Goal: Find specific page/section: Find specific page/section

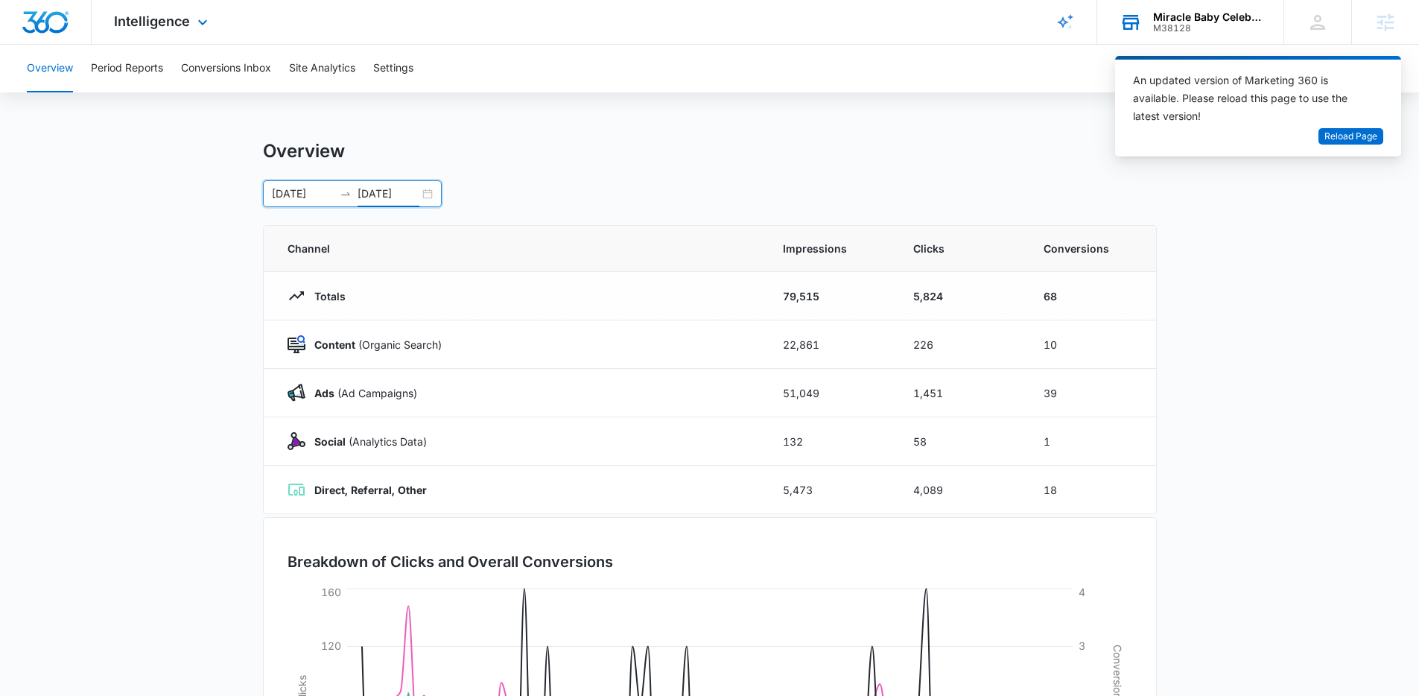
click at [1246, 15] on div "Miracle Baby Celebrations LLC" at bounding box center [1207, 17] width 109 height 12
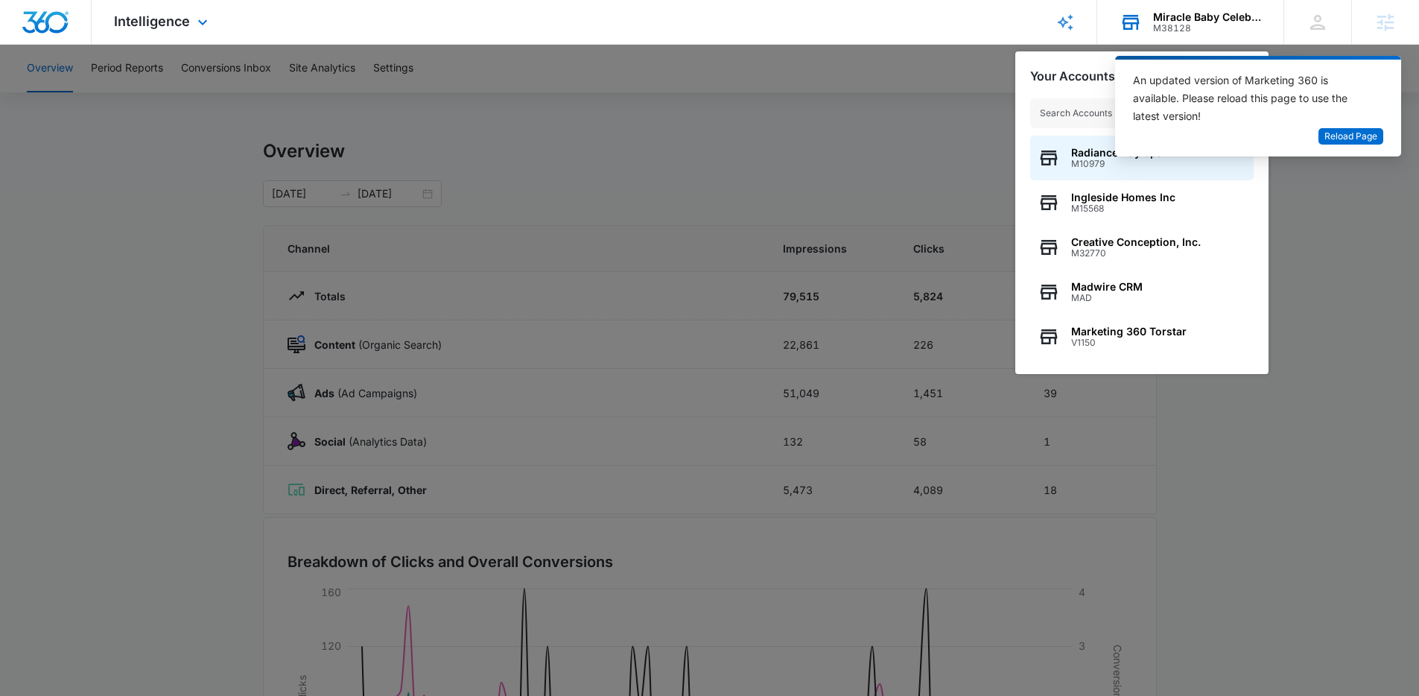
click at [1061, 117] on input "text" at bounding box center [1141, 113] width 223 height 30
type input "trappe"
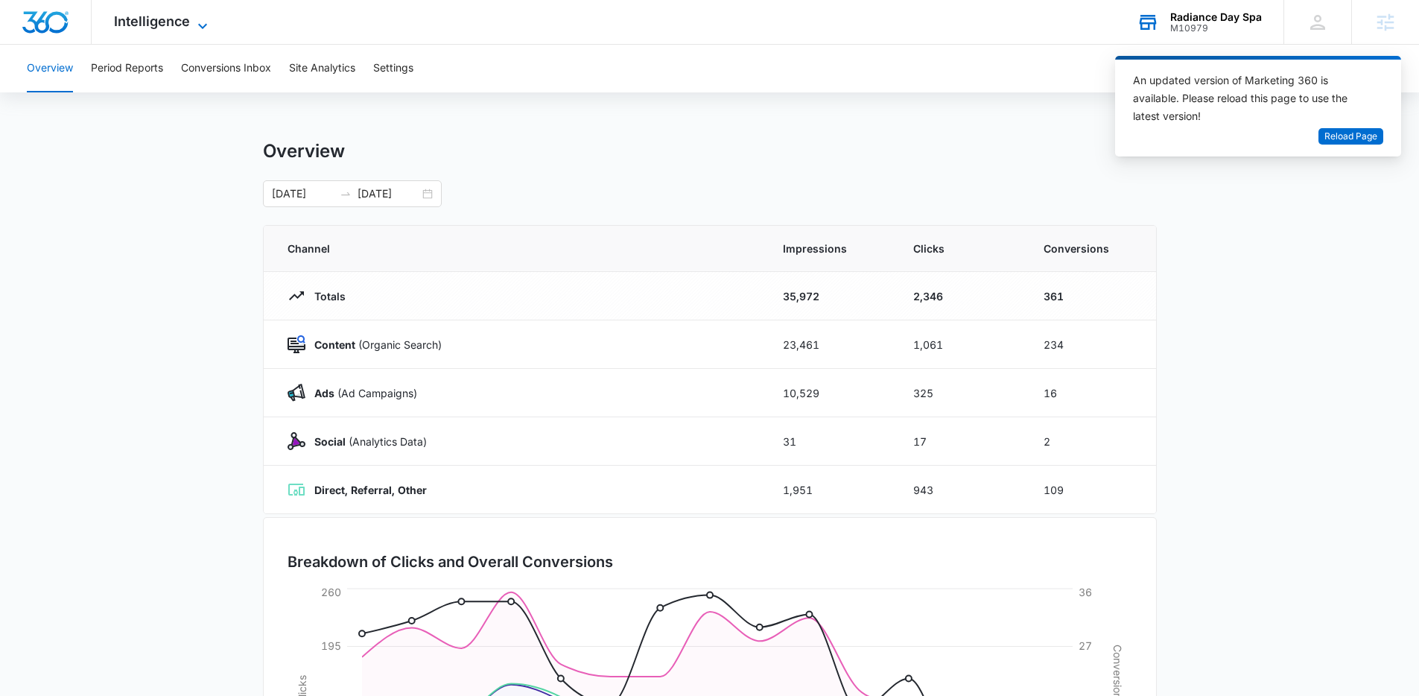
click at [170, 13] on span "Intelligence" at bounding box center [152, 21] width 76 height 16
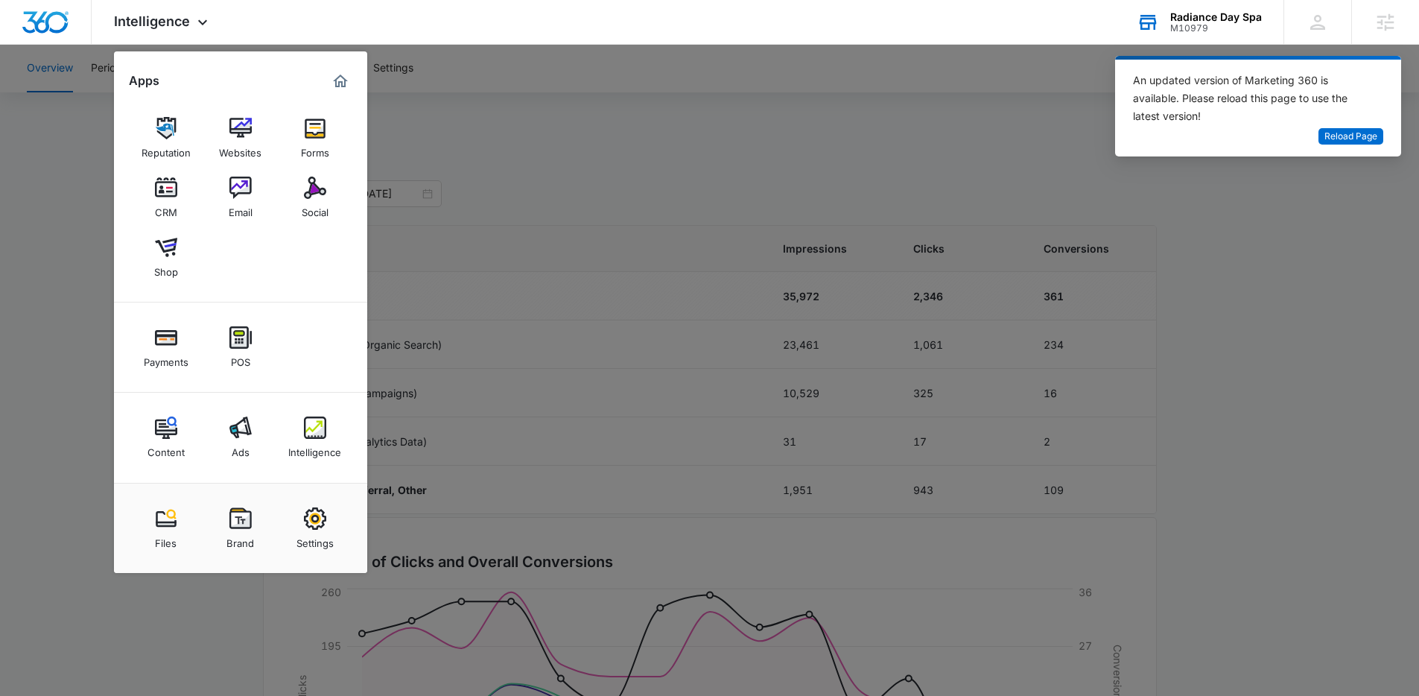
click at [1220, 19] on div "Radiance Day Spa" at bounding box center [1216, 17] width 92 height 12
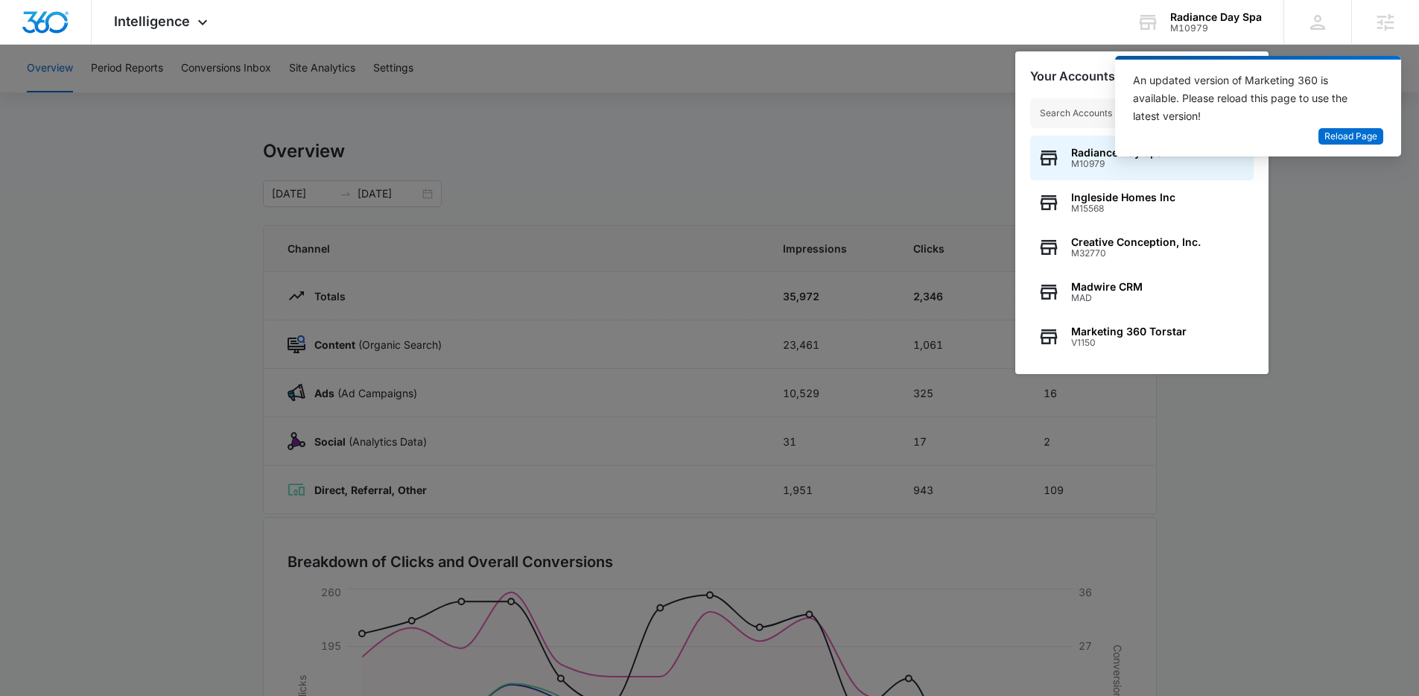
click at [1097, 121] on input "text" at bounding box center [1141, 113] width 223 height 30
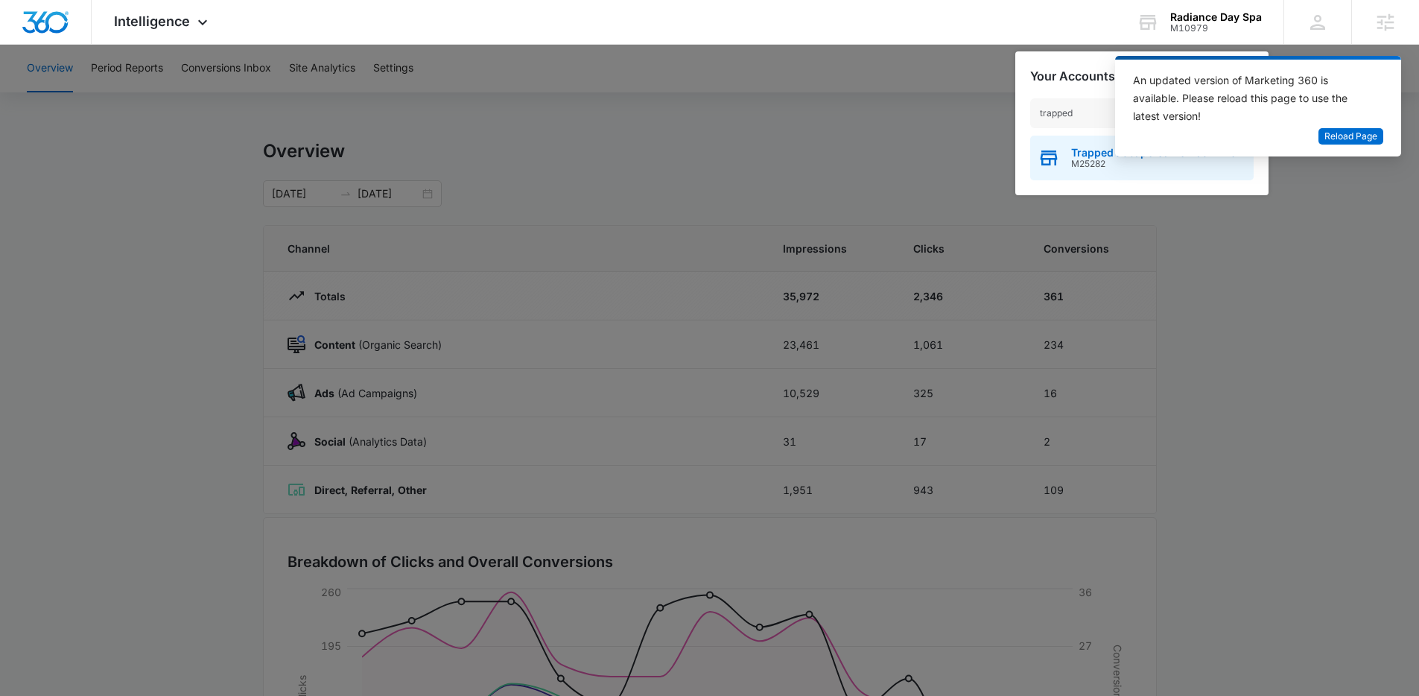
type input "trapped"
click at [1091, 167] on span "M25282" at bounding box center [1153, 164] width 165 height 10
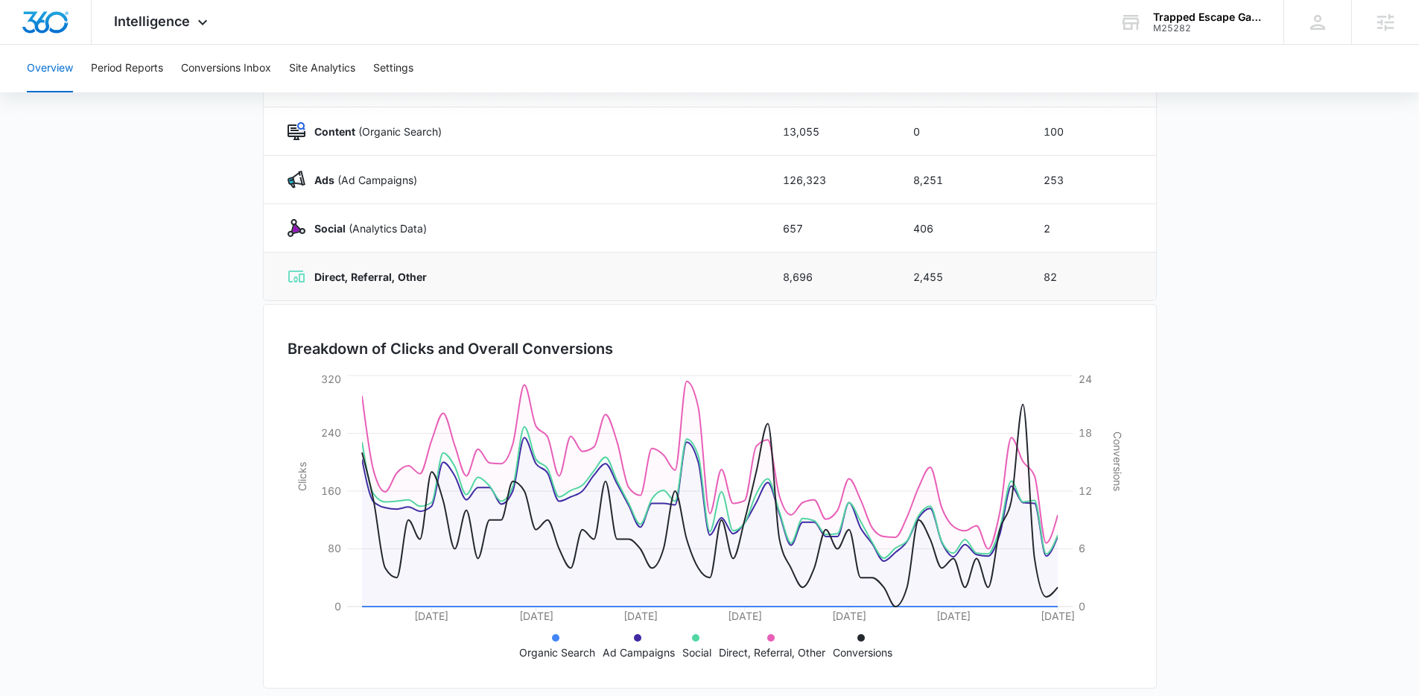
scroll to position [226, 0]
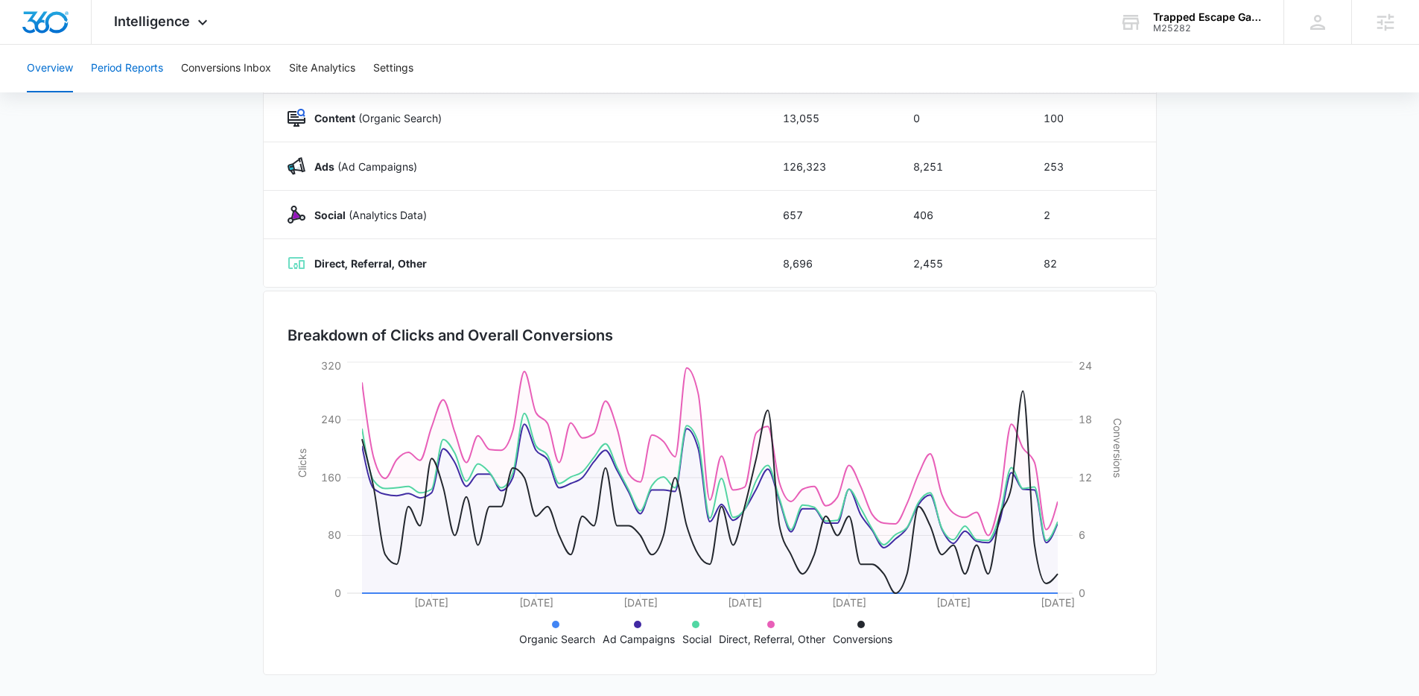
click at [136, 60] on button "Period Reports" at bounding box center [127, 69] width 72 height 48
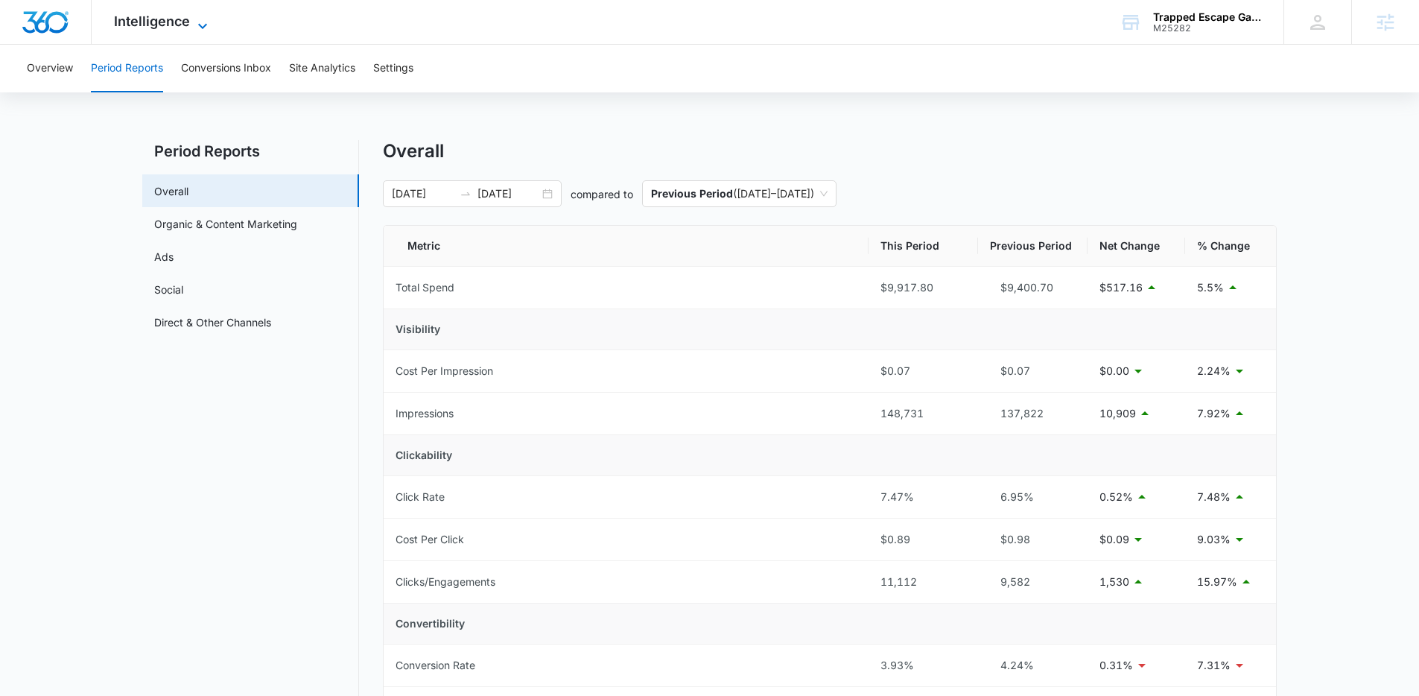
click at [166, 17] on span "Intelligence" at bounding box center [152, 21] width 76 height 16
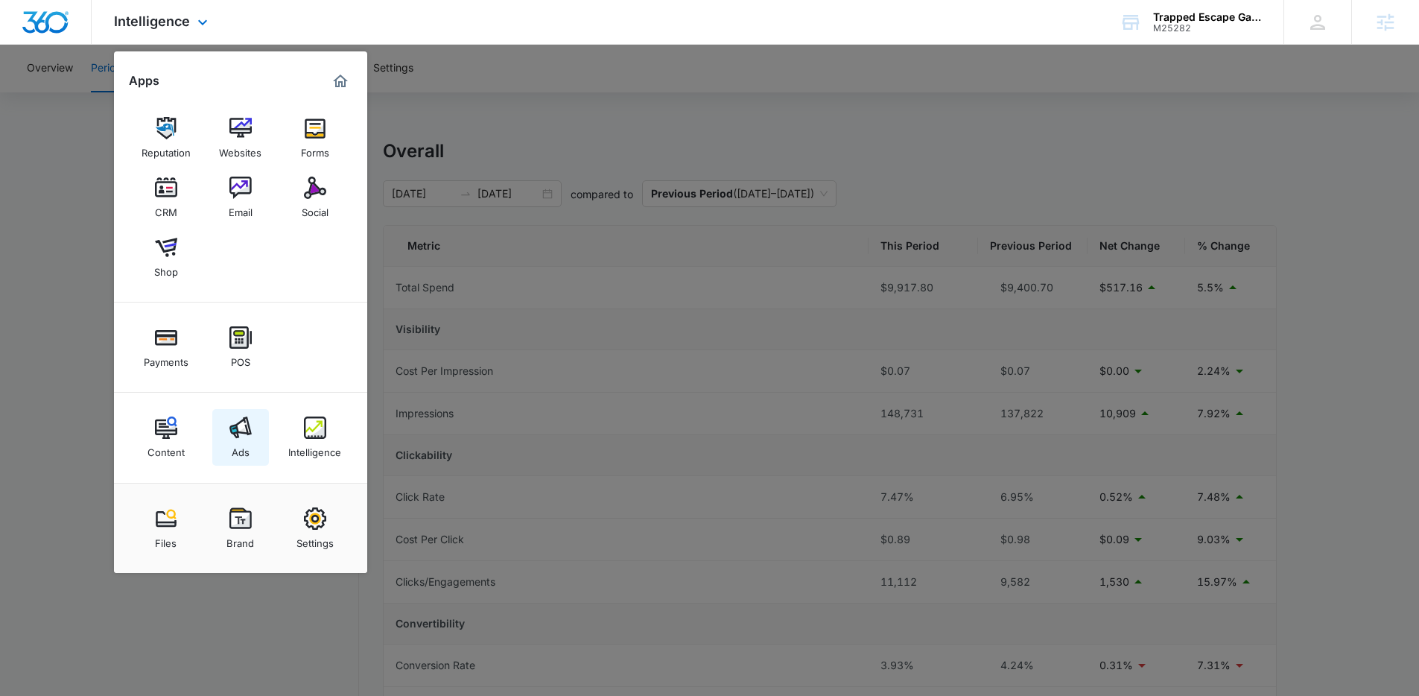
click at [229, 413] on link "Ads" at bounding box center [240, 437] width 57 height 57
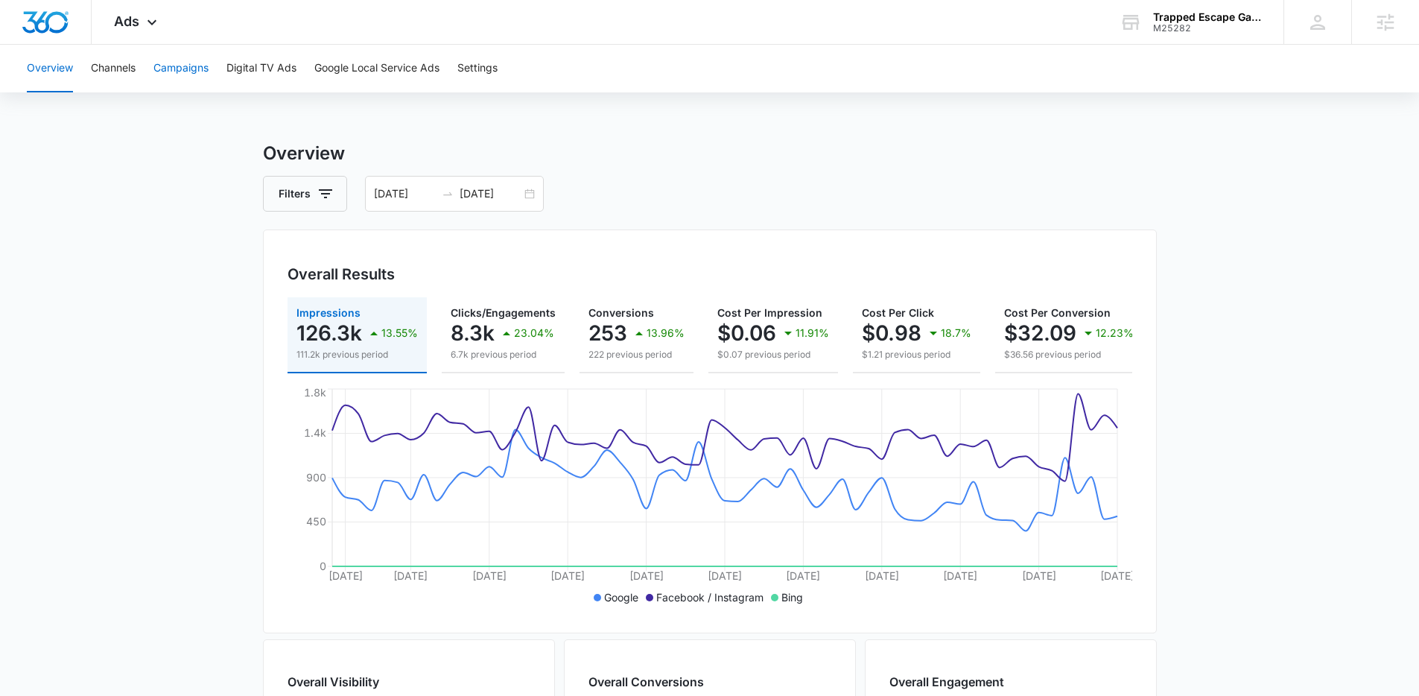
click at [188, 66] on button "Campaigns" at bounding box center [180, 69] width 55 height 48
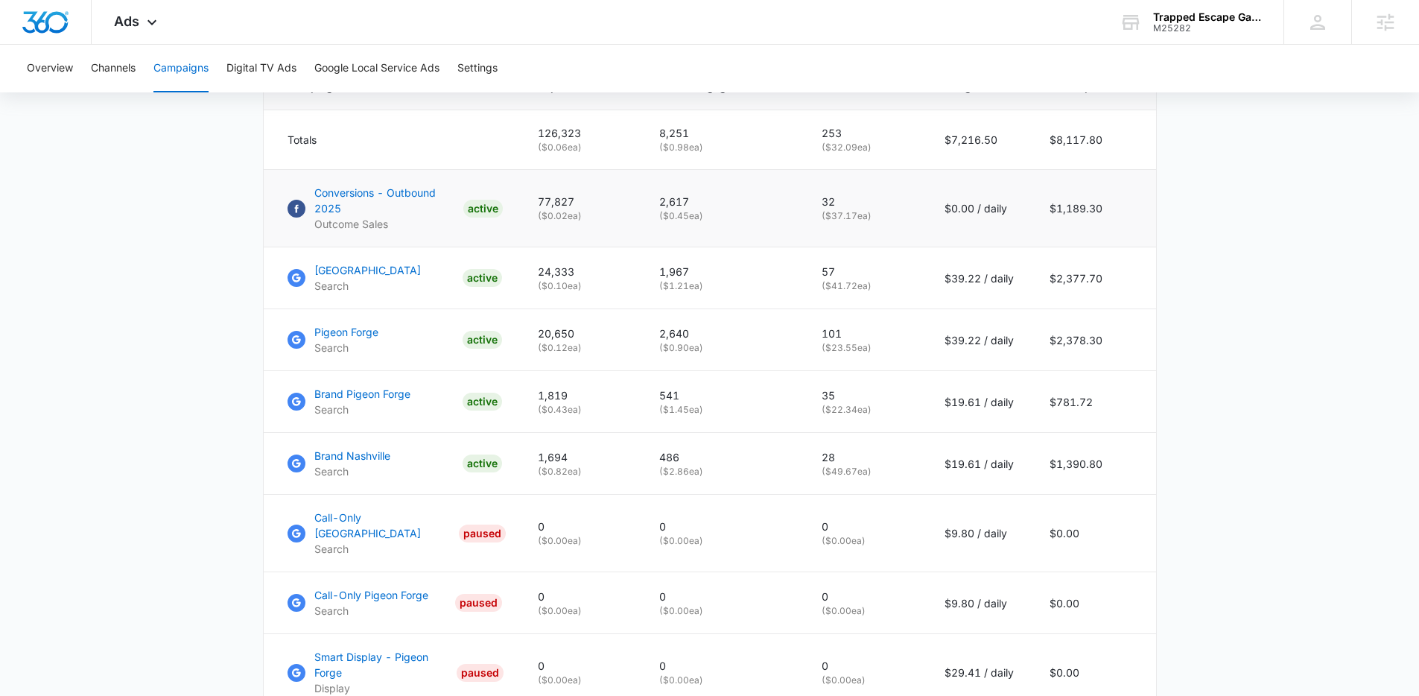
scroll to position [585, 0]
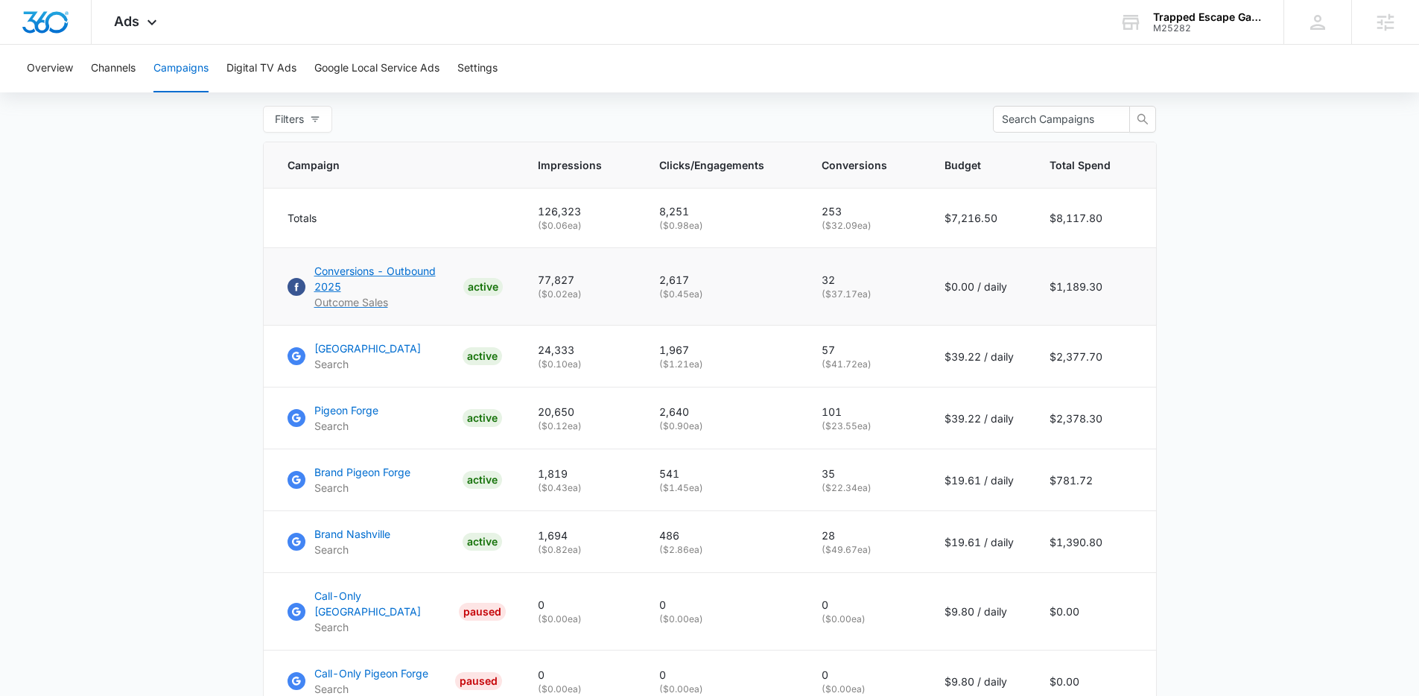
click at [398, 291] on p "Conversions - Outbound 2025" at bounding box center [385, 278] width 143 height 31
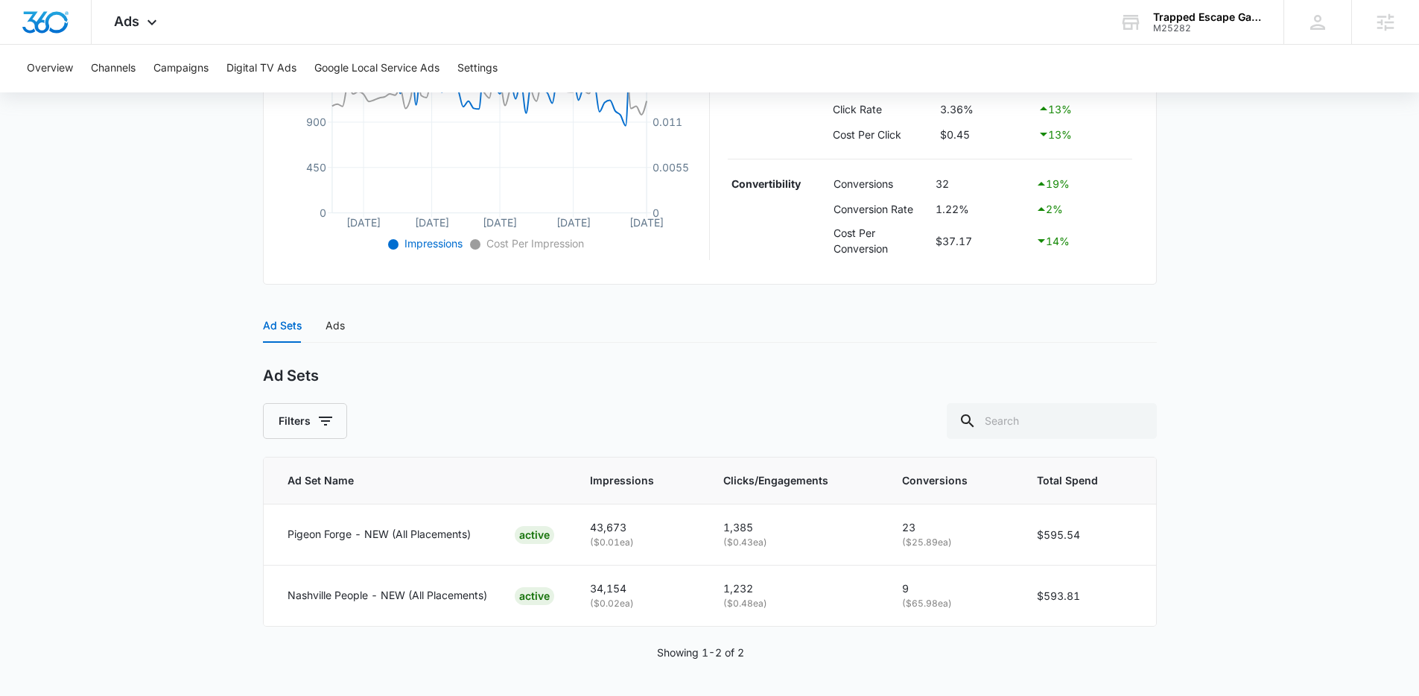
scroll to position [402, 0]
click at [330, 323] on div "Ads" at bounding box center [335, 325] width 19 height 16
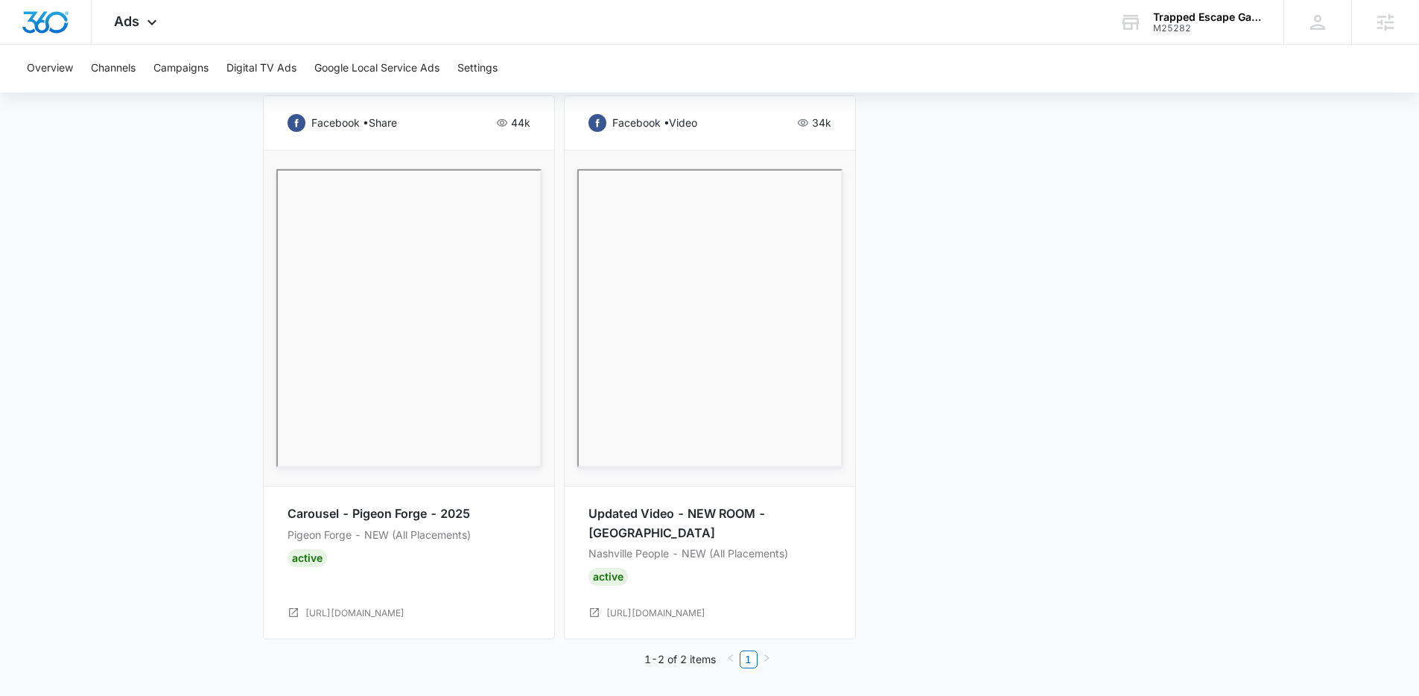
scroll to position [796, 0]
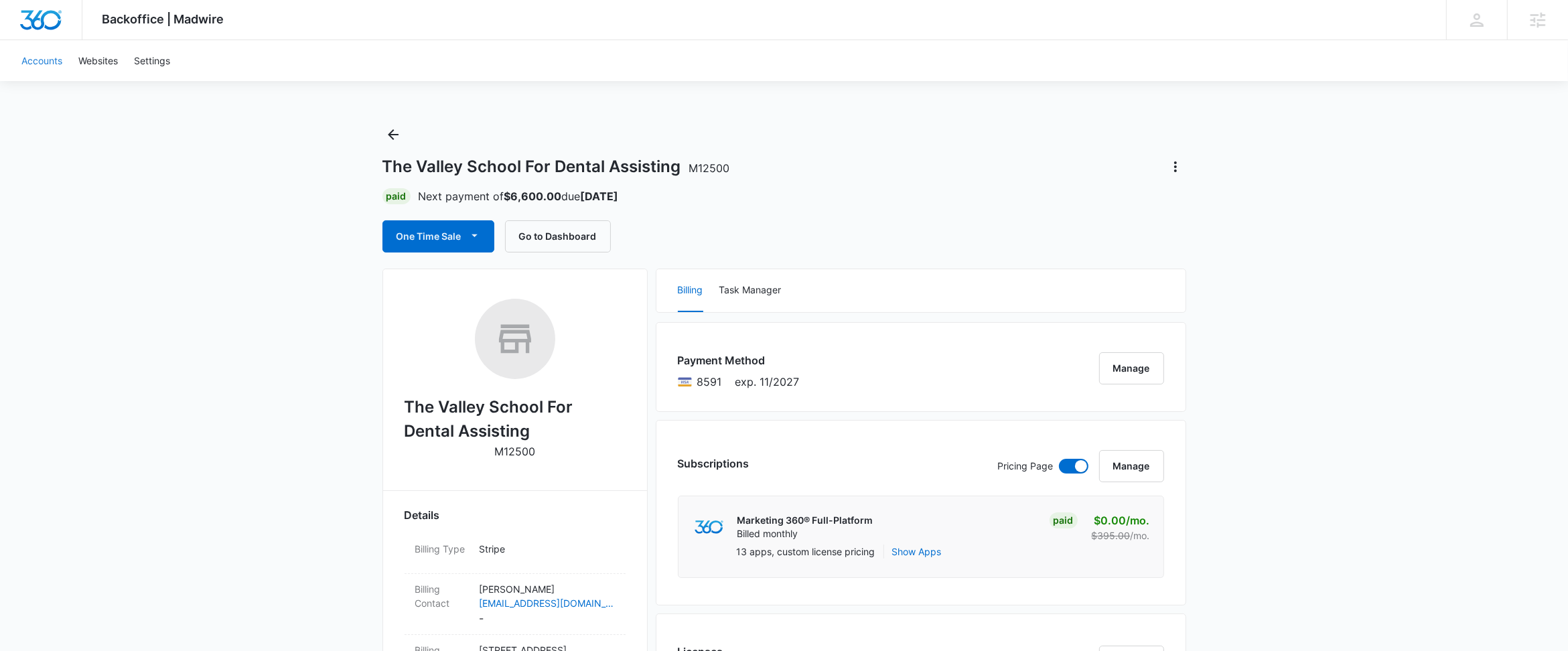
click at [38, 56] on link "Accounts" at bounding box center [41, 60] width 57 height 40
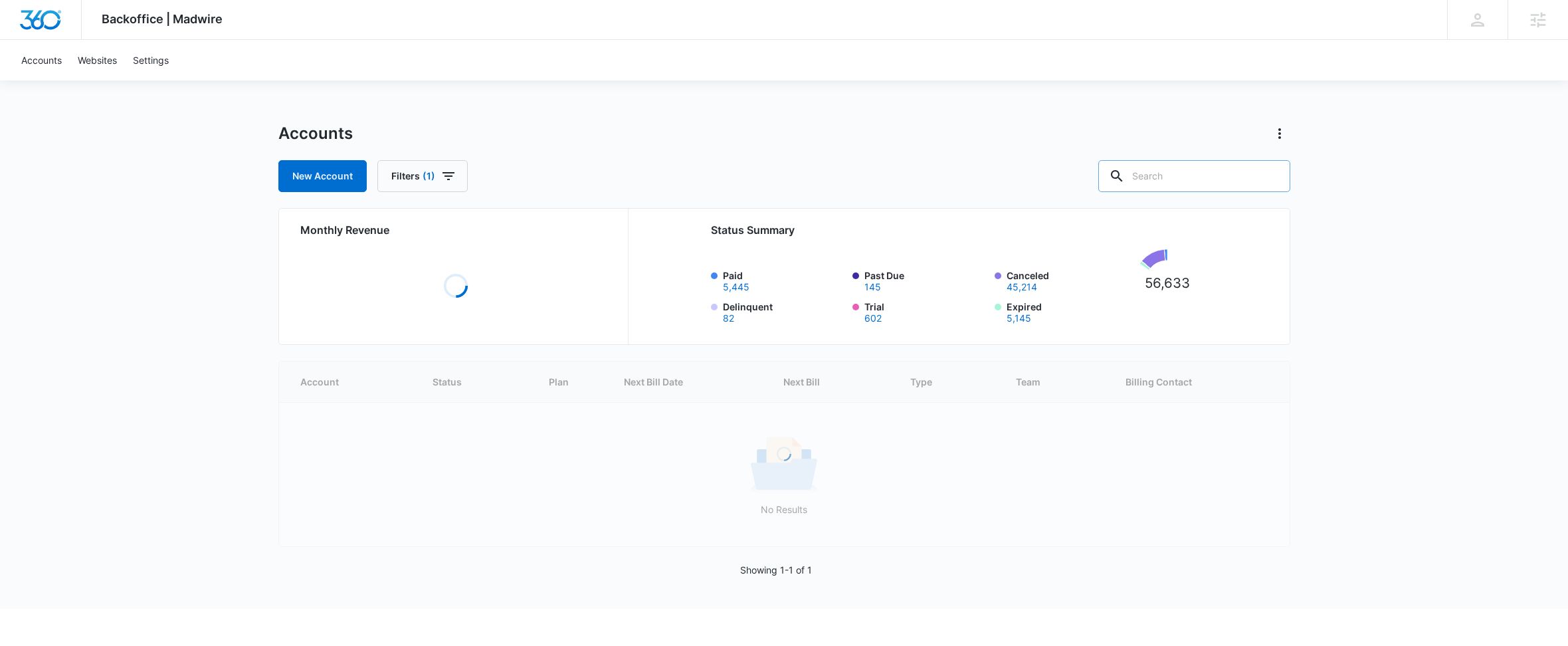
click at [1261, 176] on div at bounding box center [1272, 177] width 21 height 32
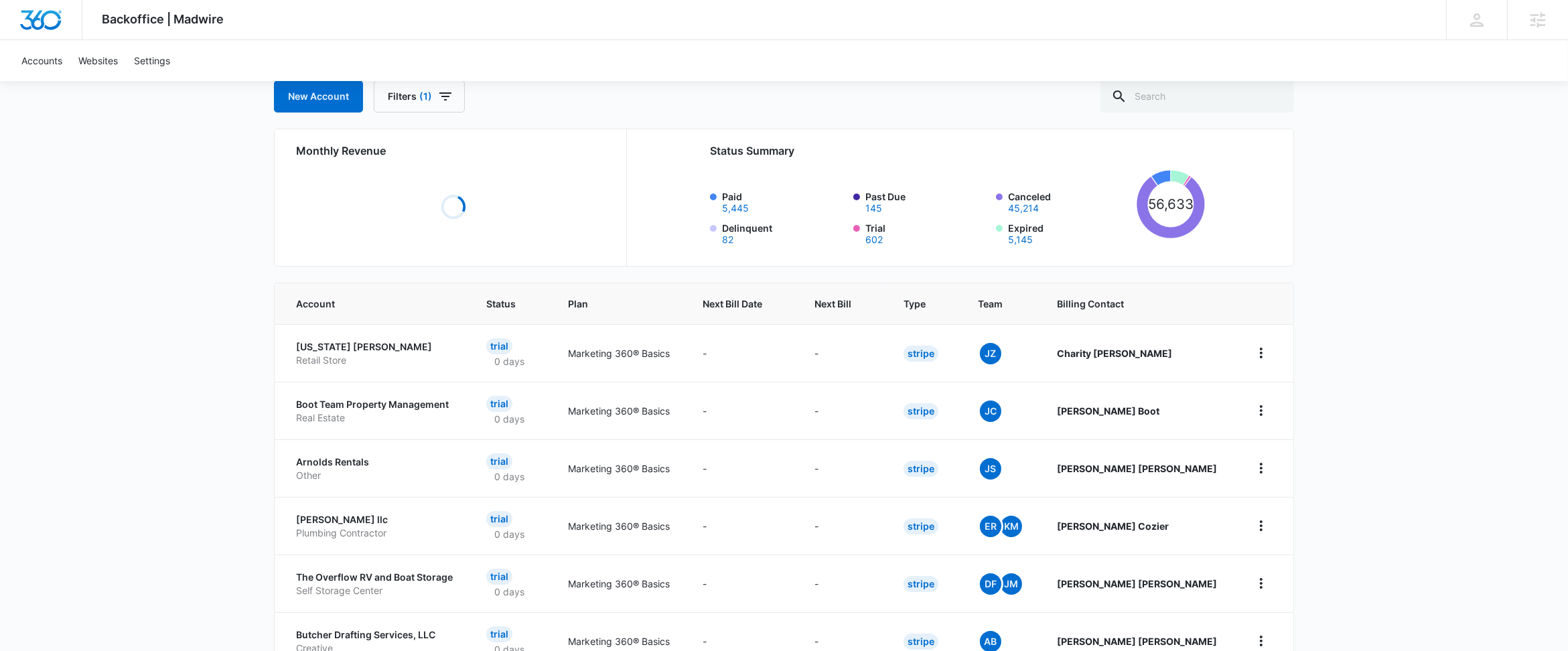
scroll to position [43, 0]
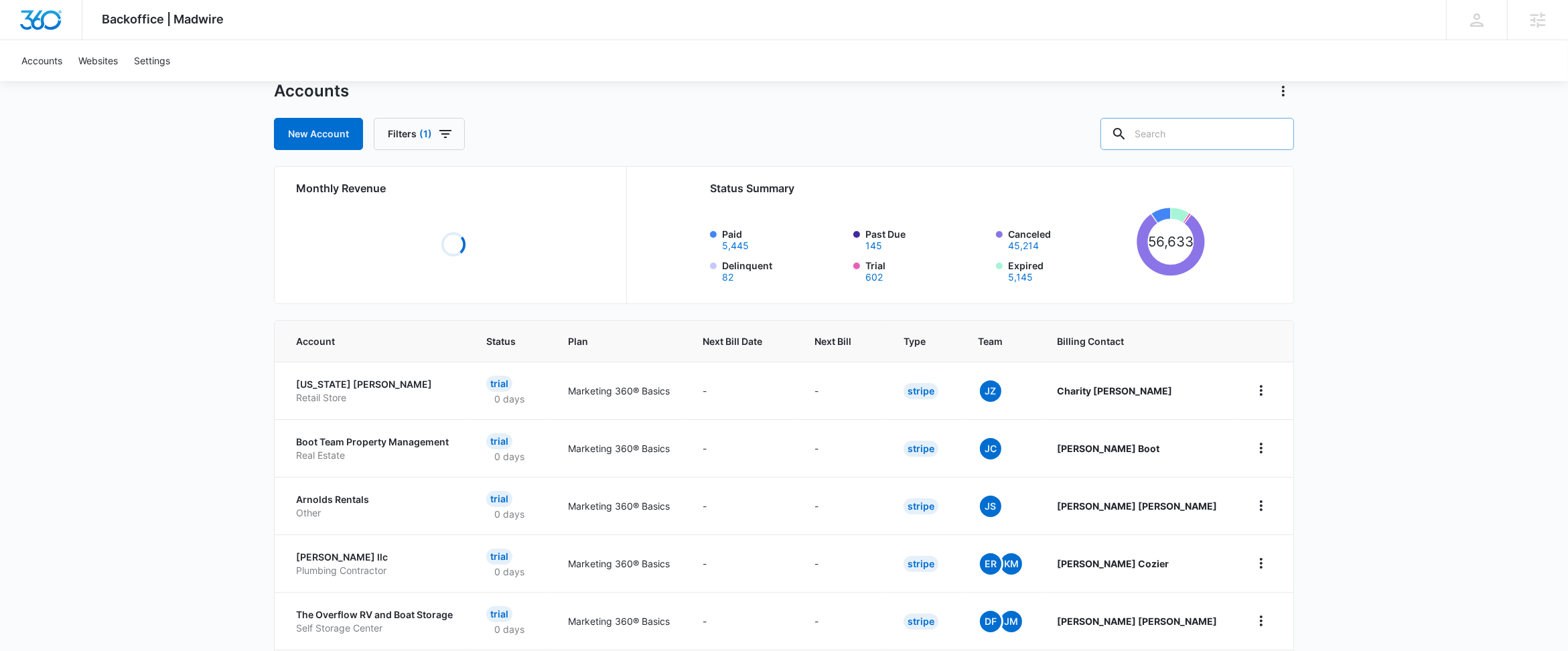
click at [1208, 128] on input "text" at bounding box center [1197, 134] width 193 height 32
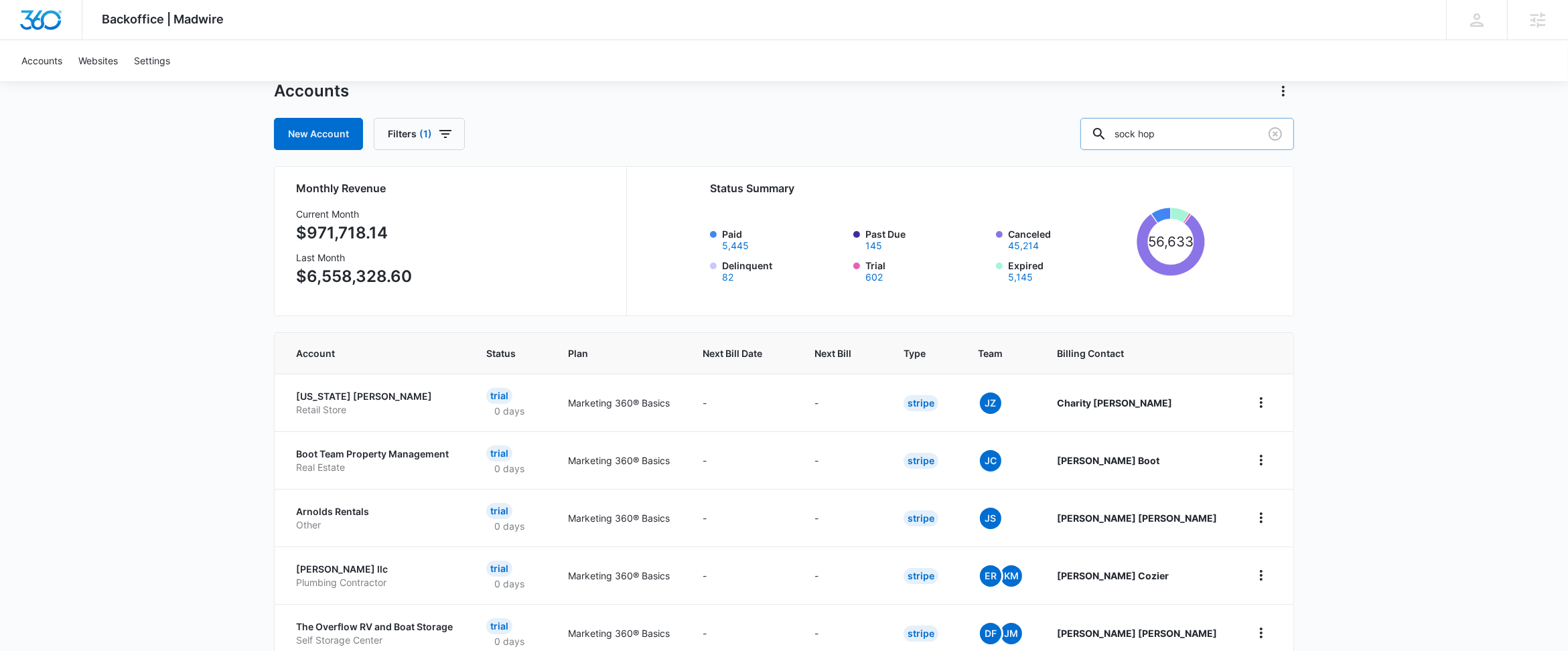
type input "sock hop"
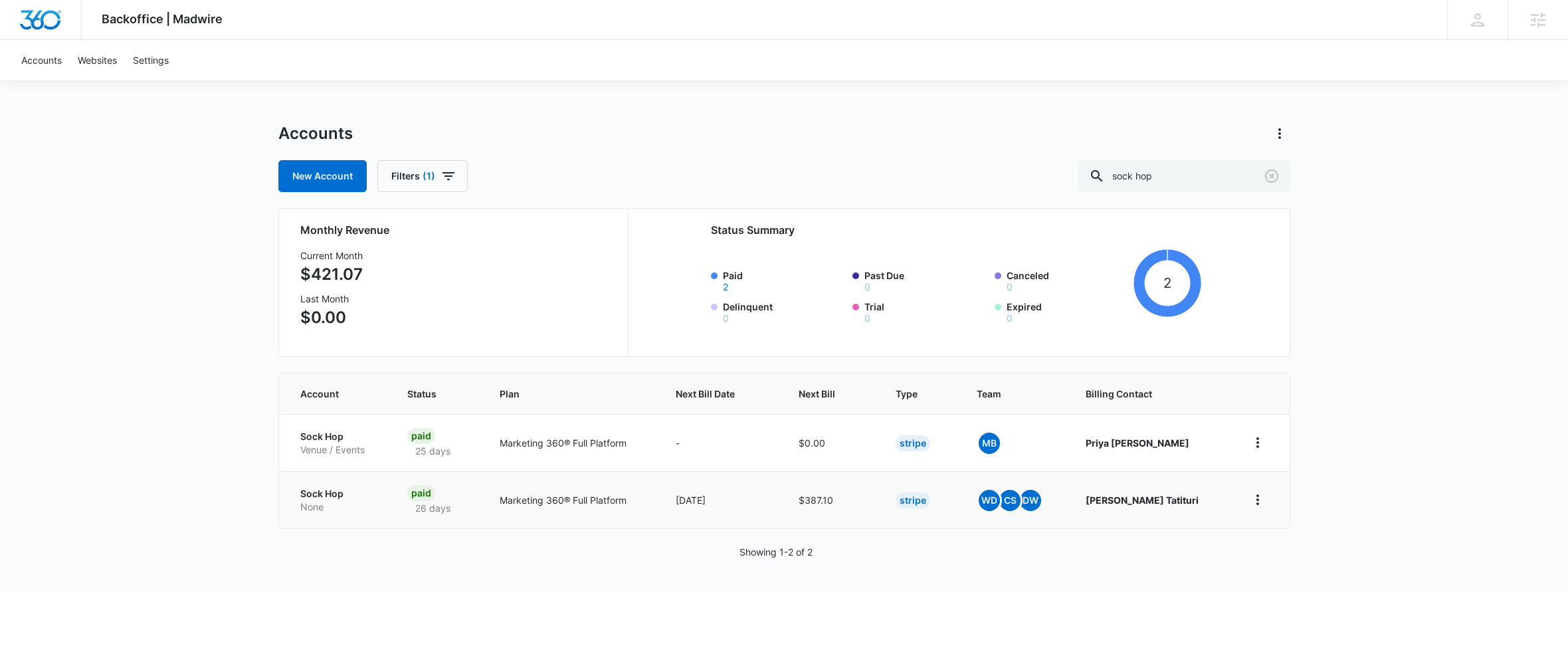
click at [315, 494] on p "Sock Hop" at bounding box center [338, 493] width 76 height 13
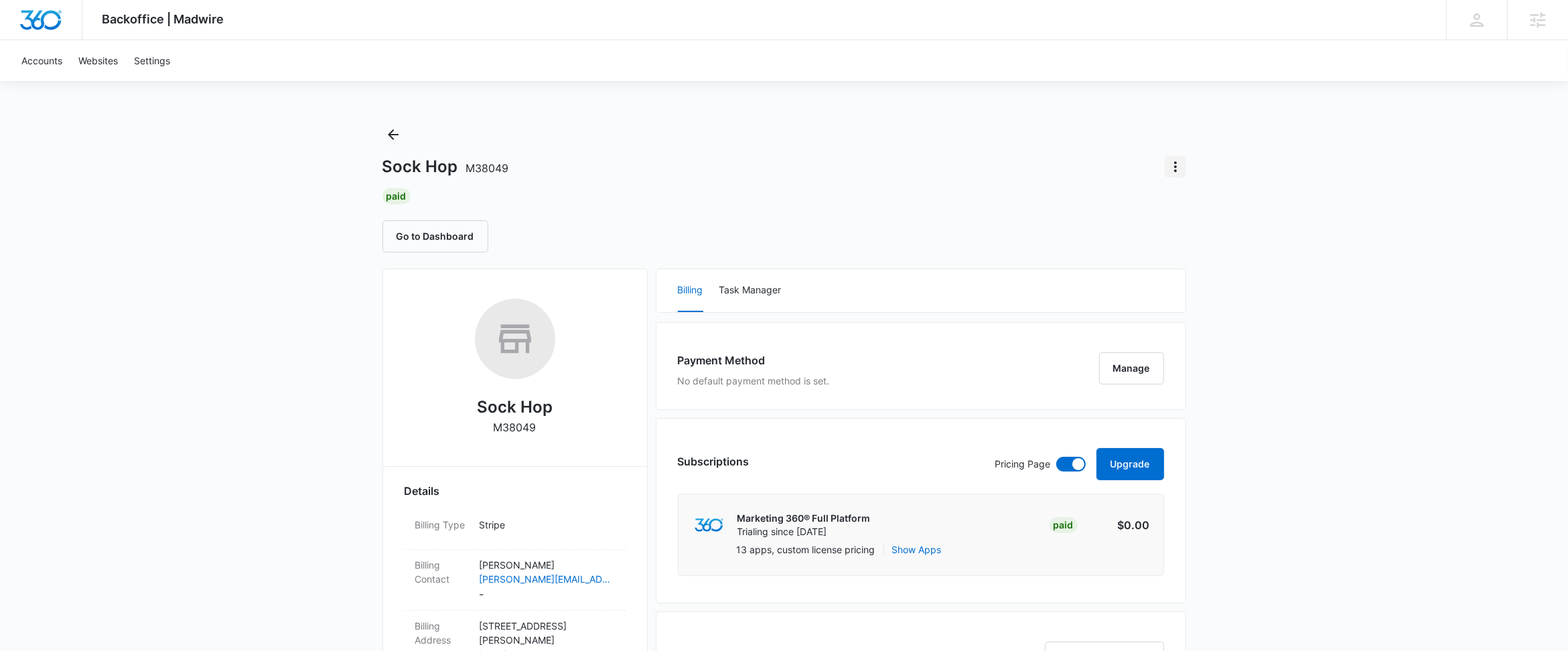
click at [1174, 164] on icon "Actions" at bounding box center [1175, 167] width 16 height 16
drag, startPoint x: 1382, startPoint y: 290, endPoint x: 1334, endPoint y: 359, distance: 84.1
click at [1167, 172] on icon "Actions" at bounding box center [1175, 167] width 16 height 16
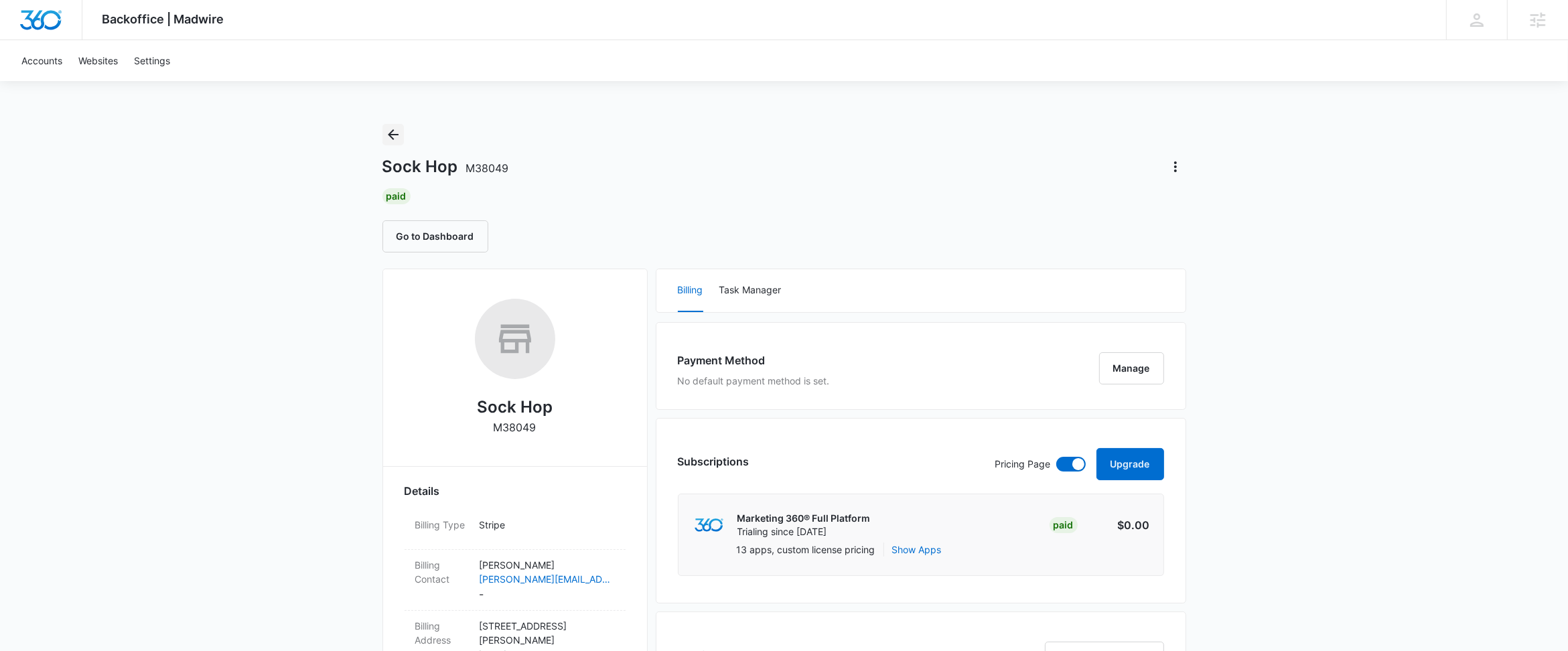
click at [391, 127] on icon "Back" at bounding box center [393, 135] width 16 height 16
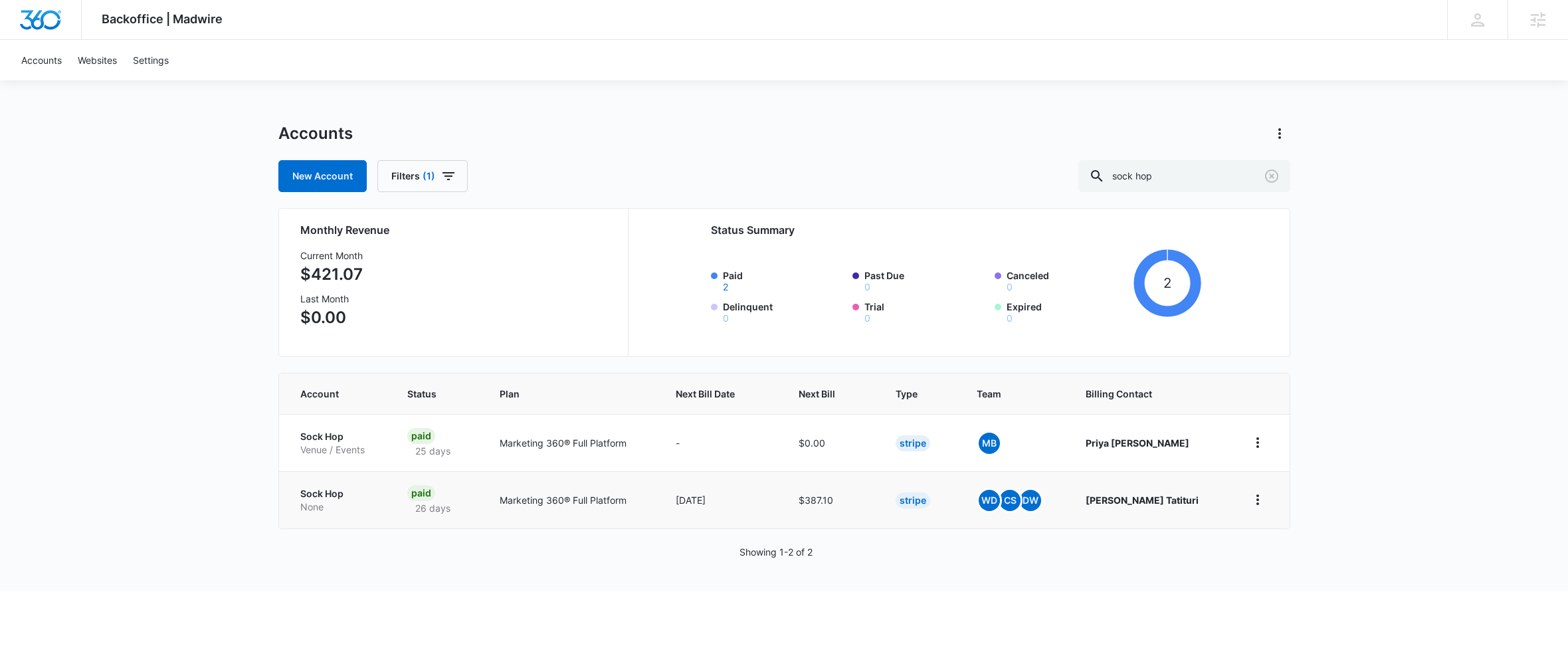
click at [294, 484] on td "Sock Hop None" at bounding box center [335, 500] width 113 height 57
click at [306, 491] on p "Sock Hop" at bounding box center [338, 493] width 76 height 13
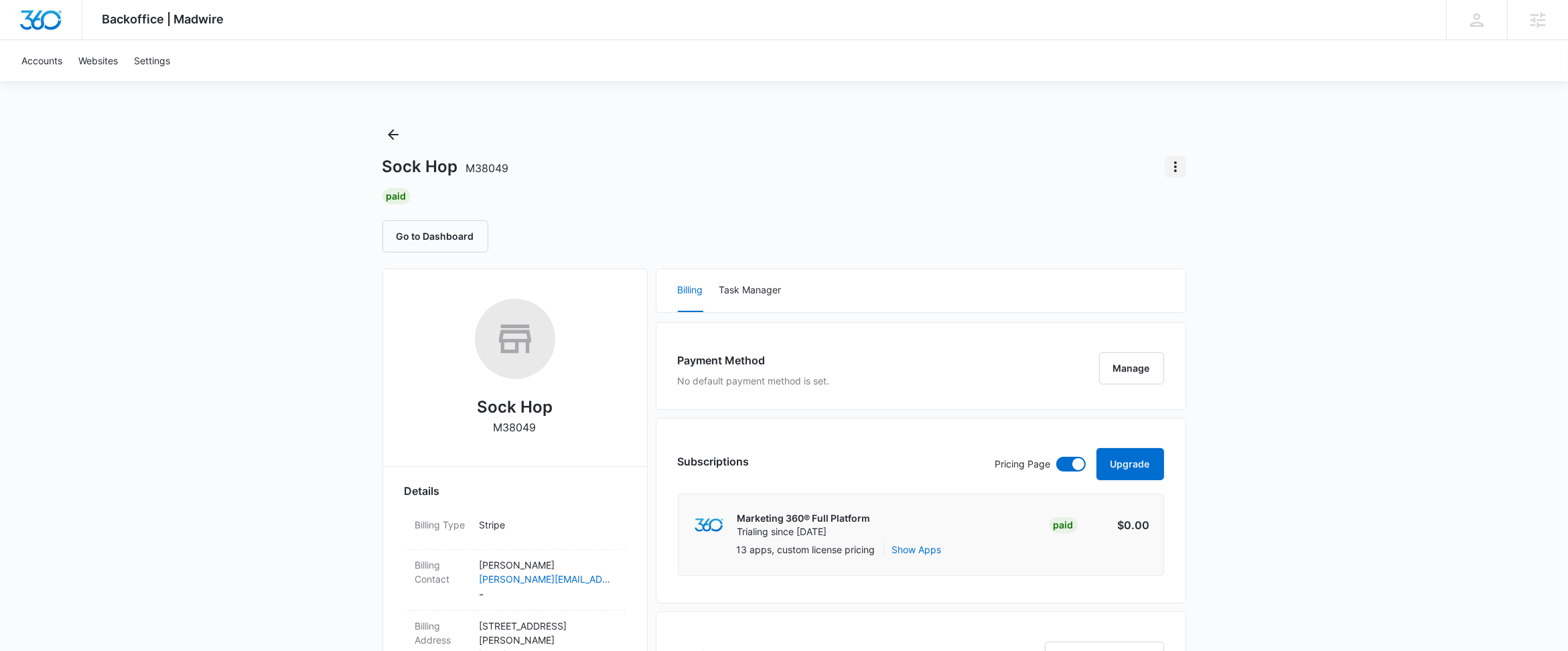
click at [1180, 163] on icon "Actions" at bounding box center [1175, 167] width 16 height 16
click at [1012, 174] on div "Sock Hop M38049" at bounding box center [784, 167] width 804 height 22
click at [392, 139] on icon "Back" at bounding box center [393, 135] width 16 height 16
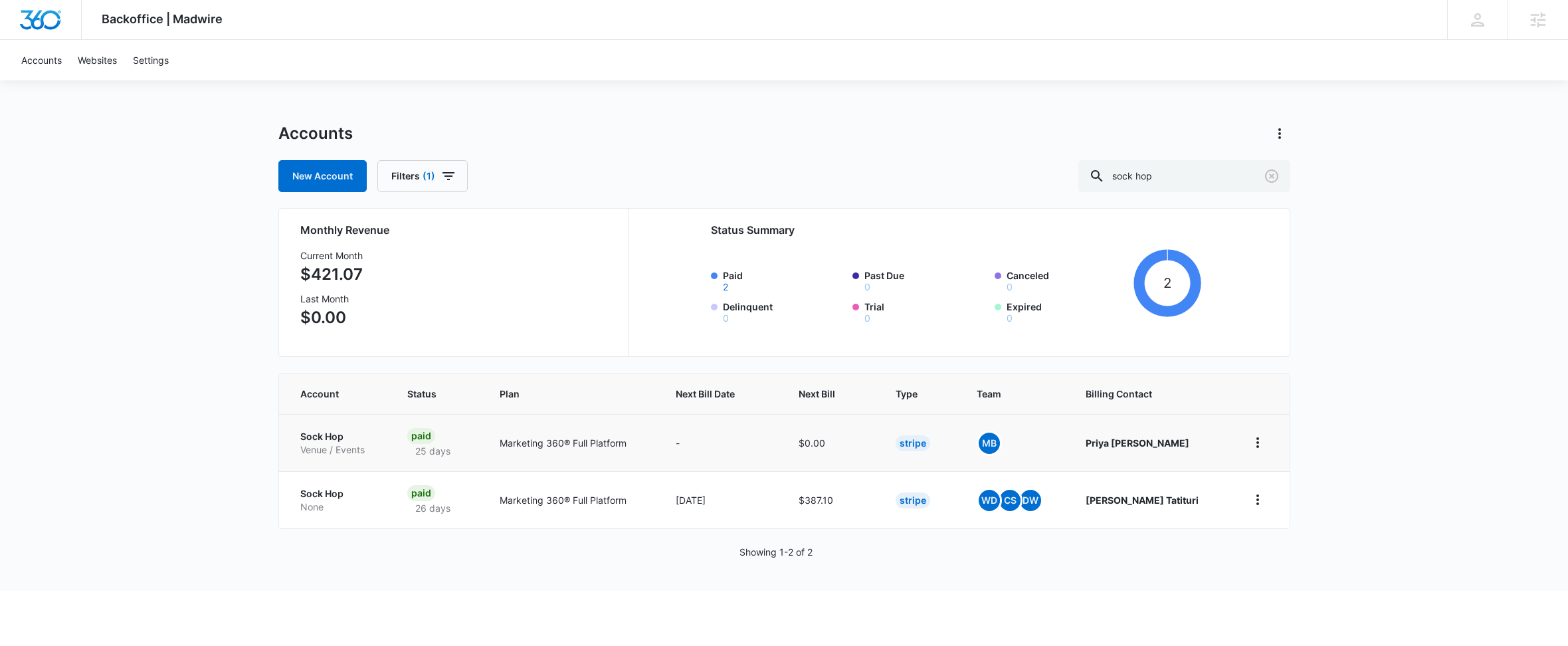
click at [326, 439] on p "Sock Hop" at bounding box center [338, 436] width 76 height 13
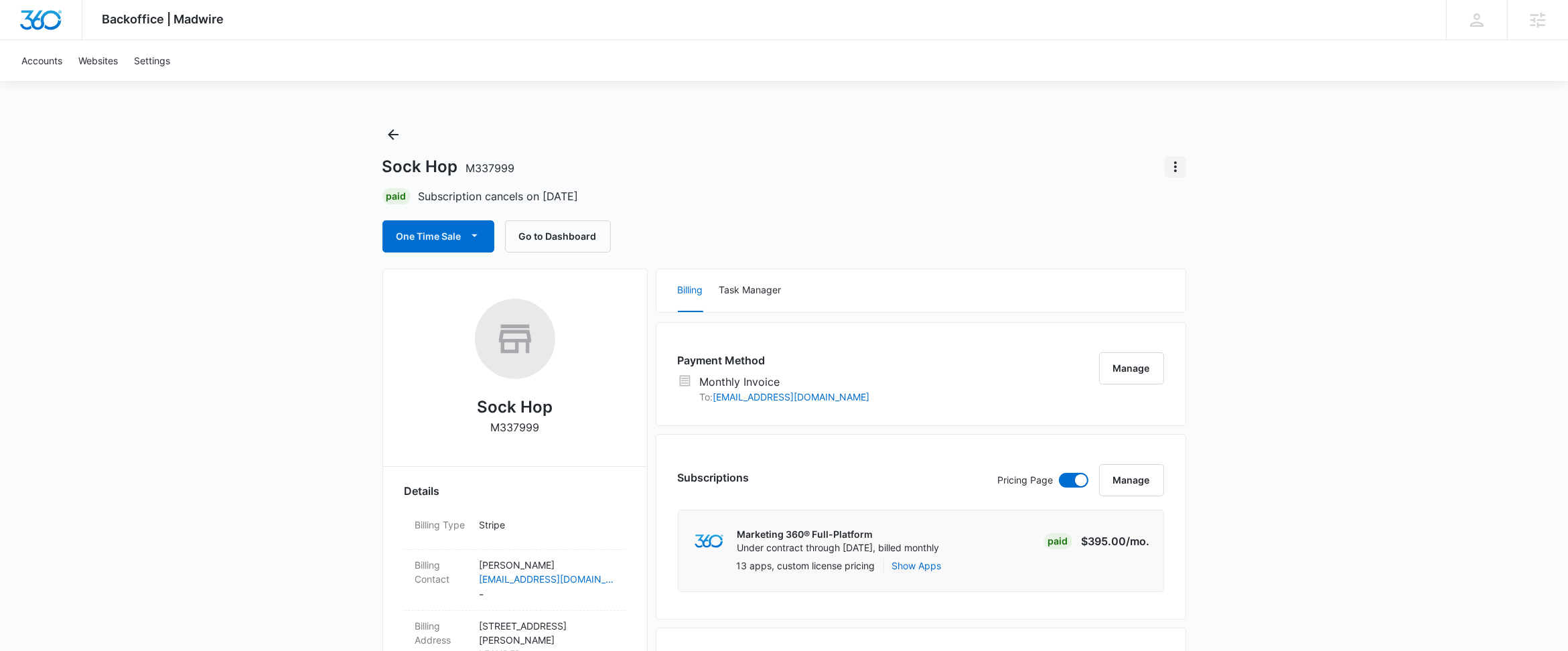
click at [1169, 173] on icon "Actions" at bounding box center [1175, 167] width 16 height 16
click at [771, 292] on button "Task Manager" at bounding box center [750, 290] width 62 height 43
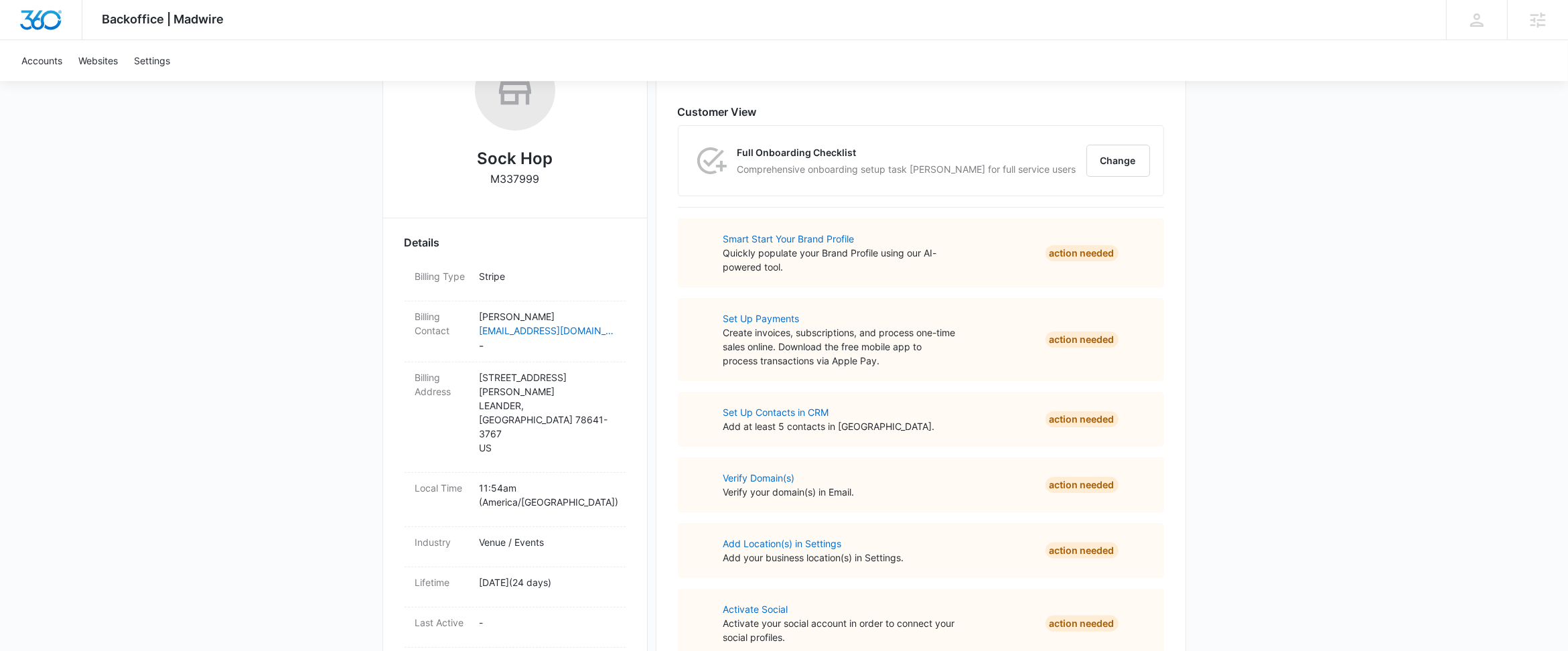
scroll to position [161, 0]
